Goal: Information Seeking & Learning: Learn about a topic

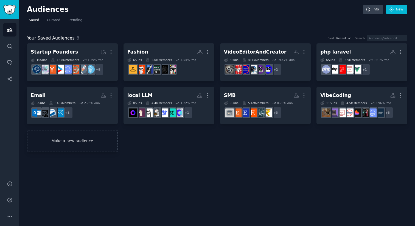
click at [89, 143] on link "Make a new audience" at bounding box center [72, 141] width 91 height 22
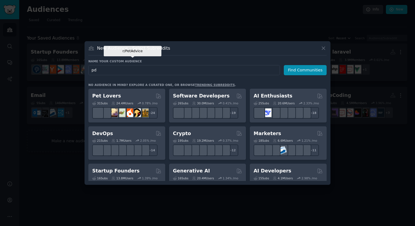
type input "pdf"
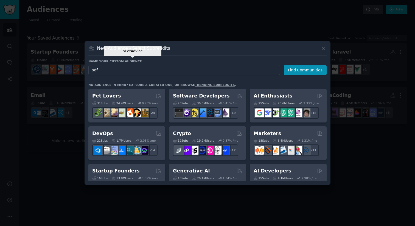
click button "Find Communities" at bounding box center [305, 70] width 43 height 10
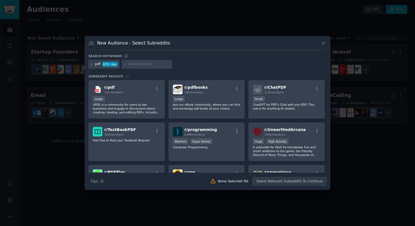
click at [139, 62] on input "text" at bounding box center [149, 64] width 42 height 5
type input "invoice"
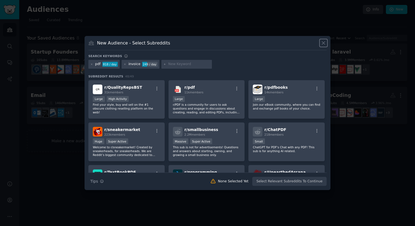
click at [323, 41] on icon at bounding box center [324, 43] width 6 height 6
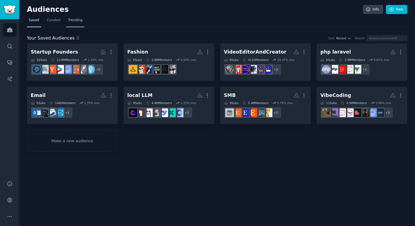
click at [71, 20] on span "Trending" at bounding box center [75, 20] width 14 height 5
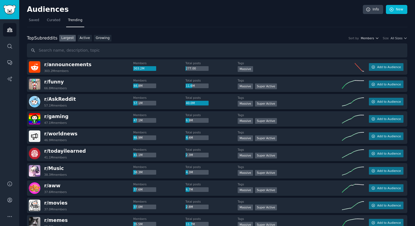
click at [370, 37] on span "Members" at bounding box center [367, 38] width 13 height 4
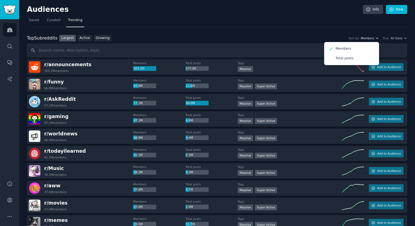
click at [370, 37] on span "Members" at bounding box center [367, 38] width 13 height 4
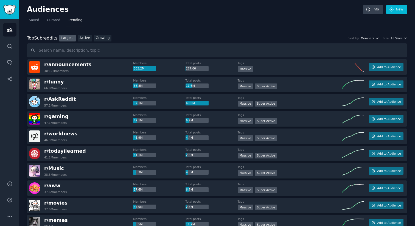
click at [370, 37] on span "Members" at bounding box center [367, 38] width 13 height 4
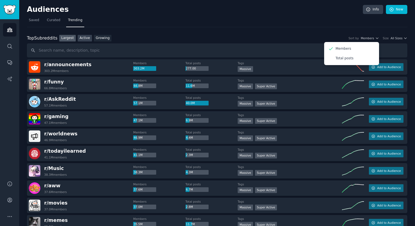
click at [85, 37] on link "Active" at bounding box center [85, 38] width 14 height 7
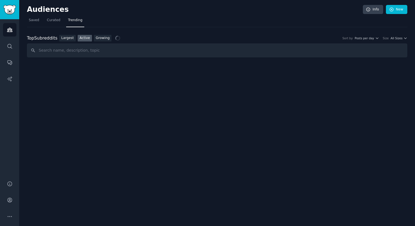
click at [91, 36] on div "Largest Active Growing" at bounding box center [85, 38] width 56 height 7
click at [111, 39] on div "Largest Active Growing" at bounding box center [85, 38] width 56 height 7
click at [103, 39] on link "Growing" at bounding box center [103, 38] width 18 height 7
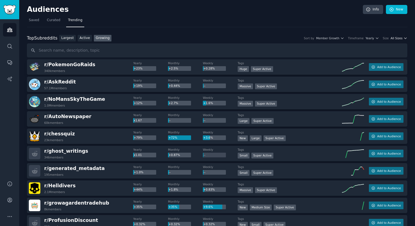
click at [392, 39] on span "All Sizes" at bounding box center [397, 38] width 12 height 4
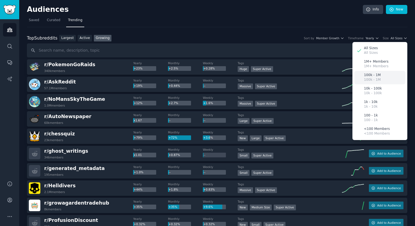
click at [381, 82] on div "100k - 1M 100k - 1M" at bounding box center [379, 77] width 51 height 13
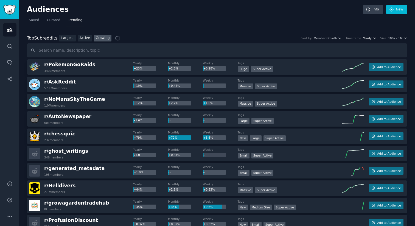
click at [367, 37] on span "Yearly" at bounding box center [367, 38] width 9 height 4
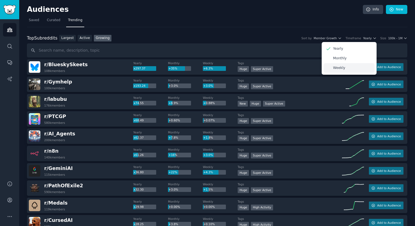
click at [354, 66] on div "Weekly" at bounding box center [349, 68] width 51 height 10
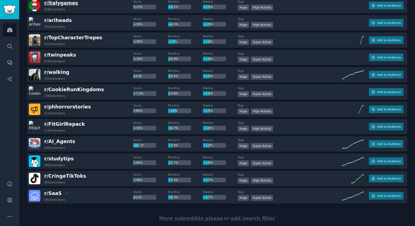
scroll to position [734, 0]
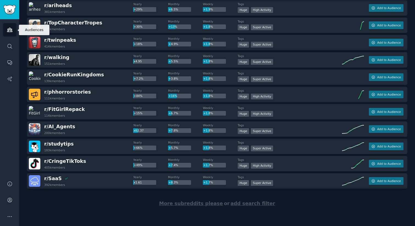
click at [13, 32] on link "Audiences" at bounding box center [9, 29] width 13 height 13
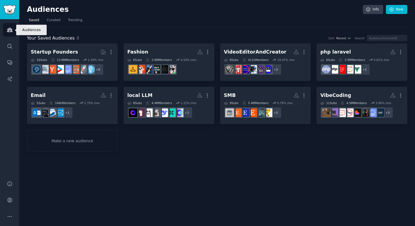
click at [4, 32] on link "Audiences" at bounding box center [9, 29] width 13 height 13
click at [64, 21] on nav "Saved Curated Trending" at bounding box center [217, 21] width 381 height 11
click at [59, 21] on span "Curated" at bounding box center [53, 20] width 13 height 5
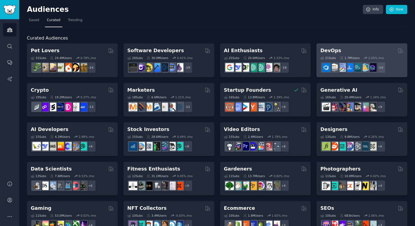
click at [382, 53] on div "DevOps" at bounding box center [361, 50] width 83 height 7
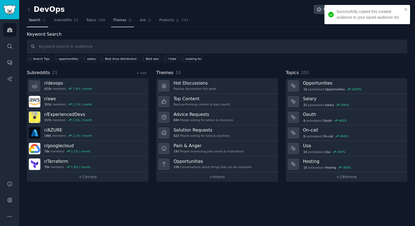
click at [111, 24] on link "Themes" at bounding box center [122, 21] width 23 height 11
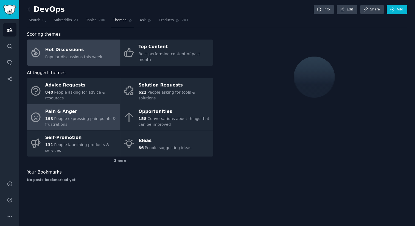
click at [64, 107] on div "Pain & Anger" at bounding box center [81, 111] width 72 height 9
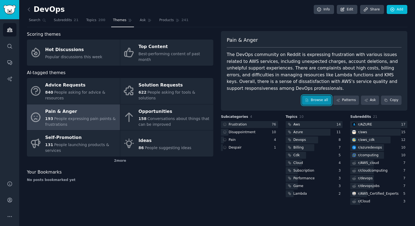
click at [321, 96] on link "Browse all" at bounding box center [316, 100] width 29 height 9
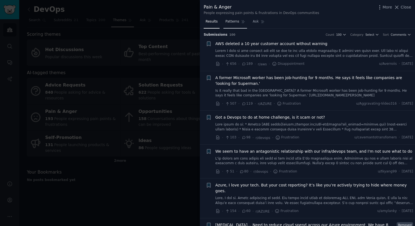
click at [236, 20] on span "Patterns" at bounding box center [232, 21] width 14 height 5
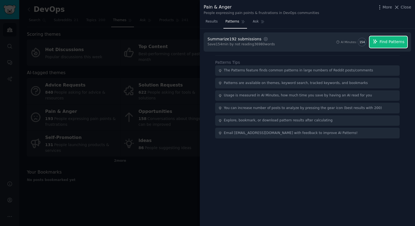
click at [382, 46] on button "Find Patterns" at bounding box center [389, 42] width 38 height 12
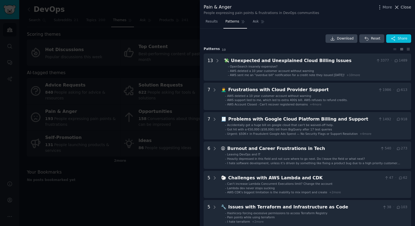
click at [408, 8] on span "Close" at bounding box center [406, 7] width 10 height 6
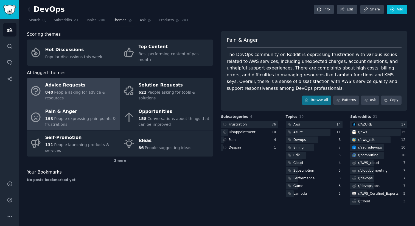
click at [43, 84] on link "Advice Requests 840 People asking for advice & resources" at bounding box center [73, 91] width 93 height 26
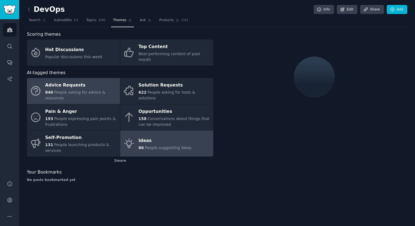
click at [154, 146] on span "People suggesting ideas" at bounding box center [168, 148] width 47 height 4
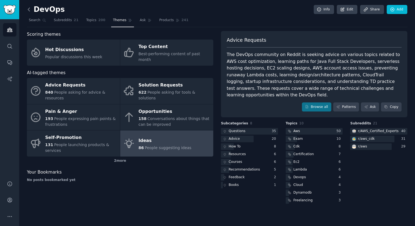
click at [32, 12] on icon at bounding box center [29, 10] width 6 height 6
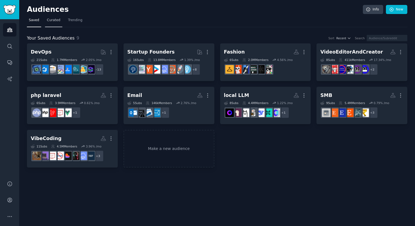
click at [56, 21] on span "Curated" at bounding box center [53, 20] width 13 height 5
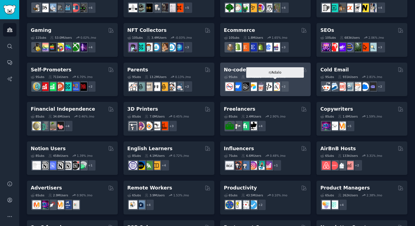
scroll to position [213, 0]
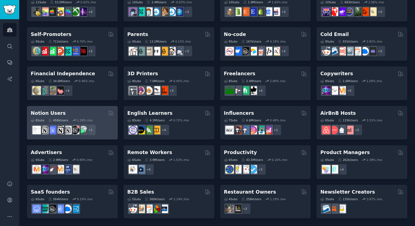
click at [86, 117] on div "8 Sub s 458k Users 1.39 % /mo r/Notion + 1" at bounding box center [72, 125] width 83 height 19
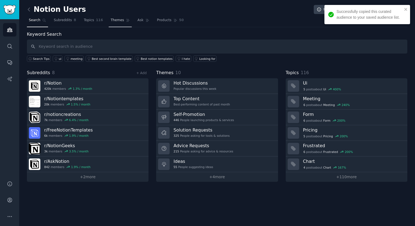
click at [113, 22] on span "Themes" at bounding box center [117, 20] width 13 height 5
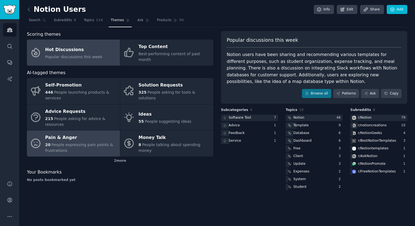
click at [78, 142] on span "People expressing pain points & frustrations" at bounding box center [79, 147] width 68 height 10
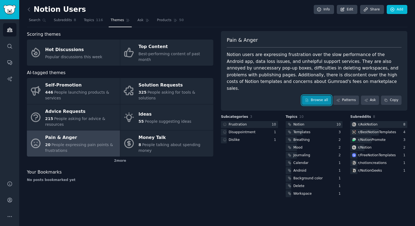
click at [318, 96] on link "Browse all" at bounding box center [316, 100] width 29 height 9
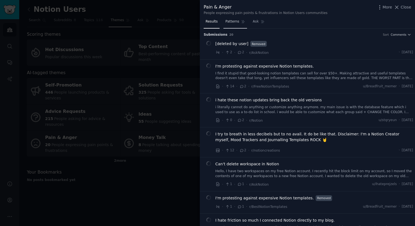
click at [236, 25] on link "Patterns" at bounding box center [234, 22] width 23 height 11
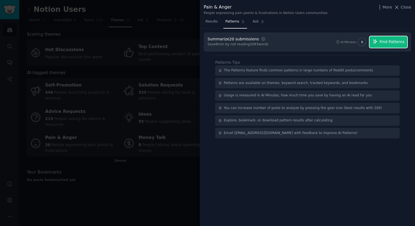
click at [377, 42] on icon "button" at bounding box center [375, 42] width 4 height 4
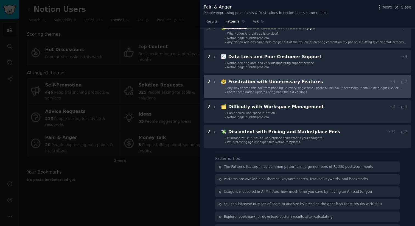
scroll to position [47, 0]
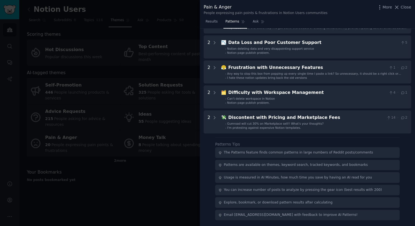
click at [202, 145] on div "Download Reset Share Pattern s 5 3 🐢 Performance Issues on Mobile Apps 6 - Why …" at bounding box center [307, 128] width 215 height 198
click at [182, 118] on div at bounding box center [207, 113] width 415 height 226
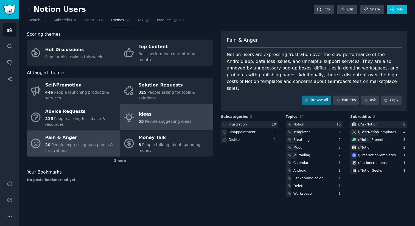
click at [162, 119] on div "55 People suggesting ideas" at bounding box center [165, 122] width 53 height 6
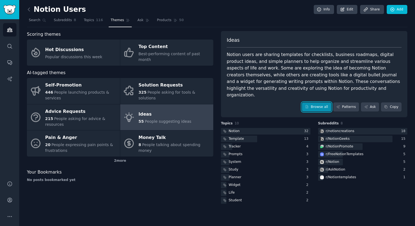
click at [321, 102] on link "Browse all" at bounding box center [316, 106] width 29 height 9
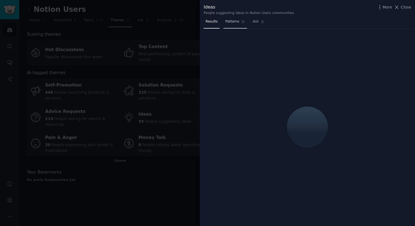
click at [234, 27] on link "Patterns" at bounding box center [234, 22] width 23 height 11
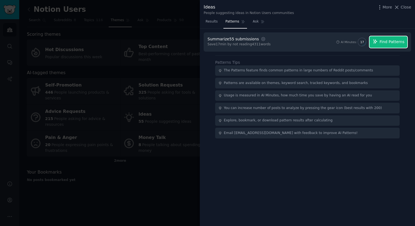
click at [385, 43] on span "Find Patterns" at bounding box center [392, 42] width 25 height 6
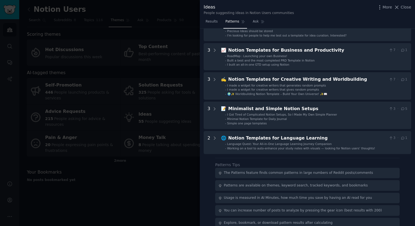
scroll to position [148, 0]
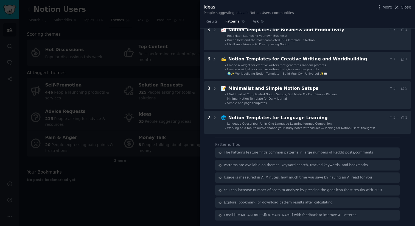
click at [162, 142] on div at bounding box center [207, 113] width 415 height 226
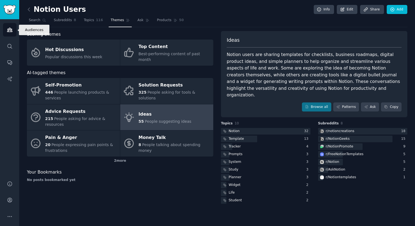
click at [8, 28] on icon "Sidebar" at bounding box center [10, 30] width 6 height 6
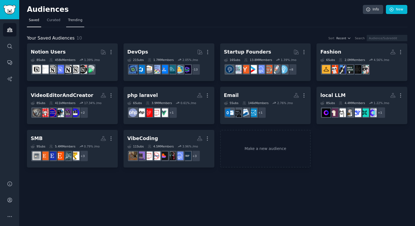
click at [78, 22] on span "Trending" at bounding box center [75, 20] width 14 height 5
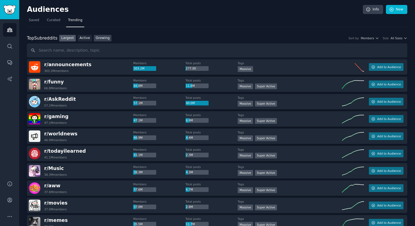
click at [107, 38] on link "Growing" at bounding box center [103, 38] width 18 height 7
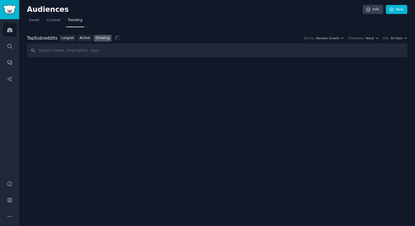
click at [369, 41] on div "Top Subreddits Top Subreddits Largest Active Growing Sort by Member Growth Time…" at bounding box center [217, 38] width 381 height 7
click at [371, 39] on span "Yearly" at bounding box center [370, 38] width 9 height 4
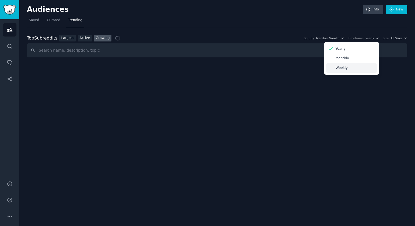
click at [348, 70] on div "Weekly" at bounding box center [351, 68] width 51 height 10
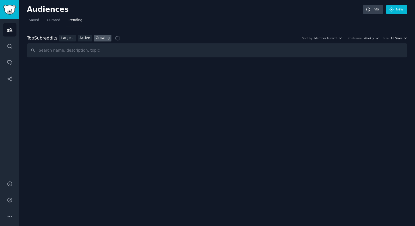
click at [400, 39] on span "All Sizes" at bounding box center [397, 38] width 12 height 4
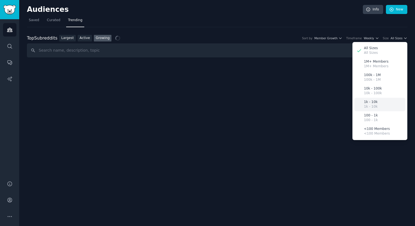
click at [380, 103] on div "1k - 10k 1k - 10k" at bounding box center [379, 104] width 51 height 13
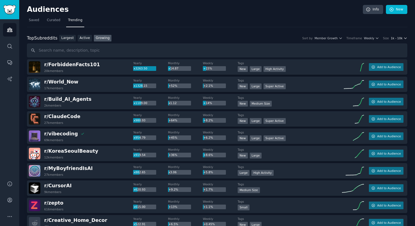
click at [401, 39] on button "1k - 10k" at bounding box center [399, 38] width 16 height 4
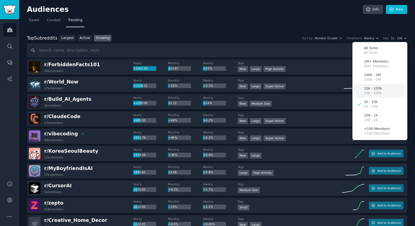
click at [375, 93] on p "10k - 100k" at bounding box center [373, 93] width 18 height 5
